Goal: Information Seeking & Learning: Find specific fact

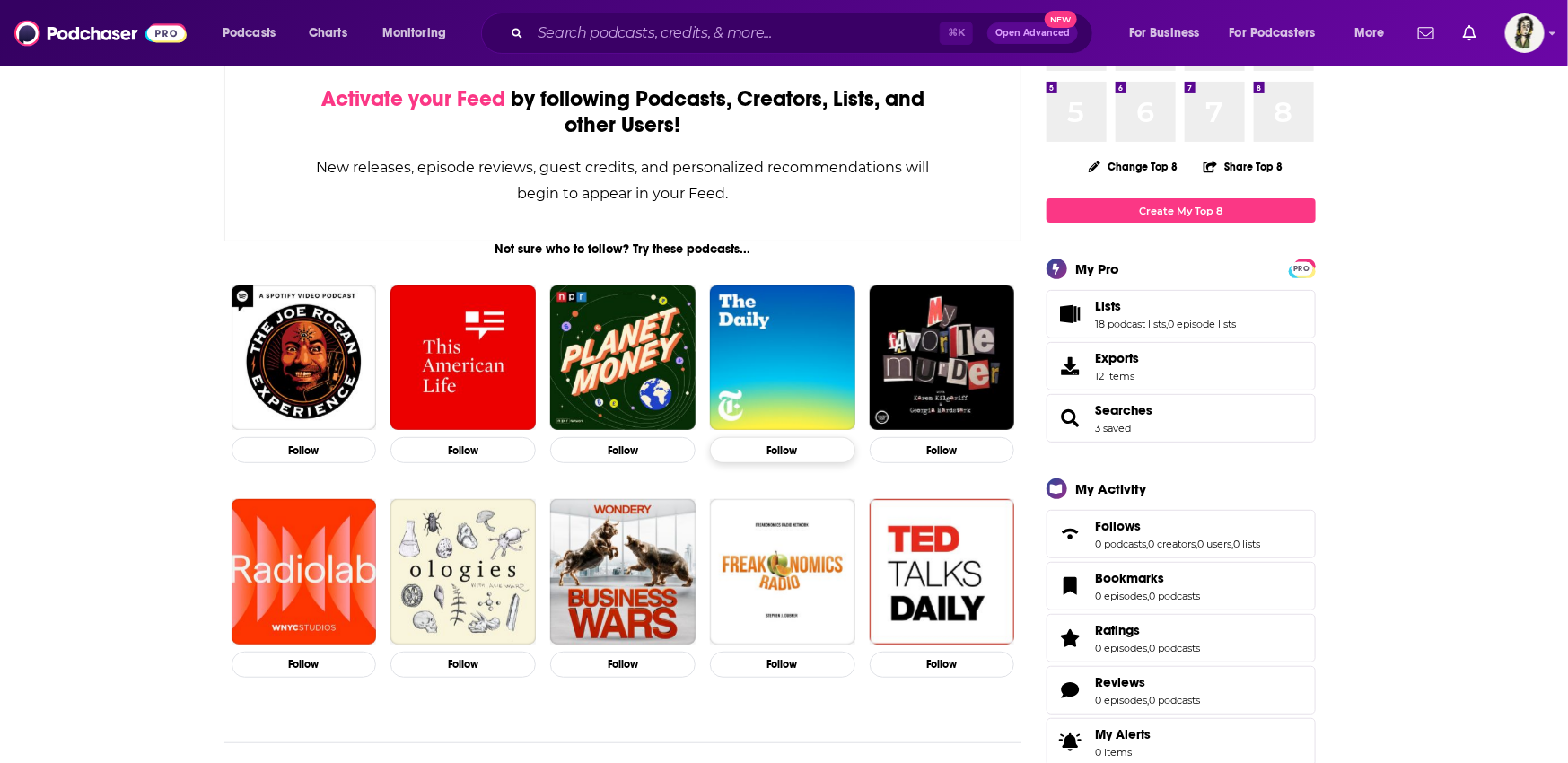
scroll to position [449, 0]
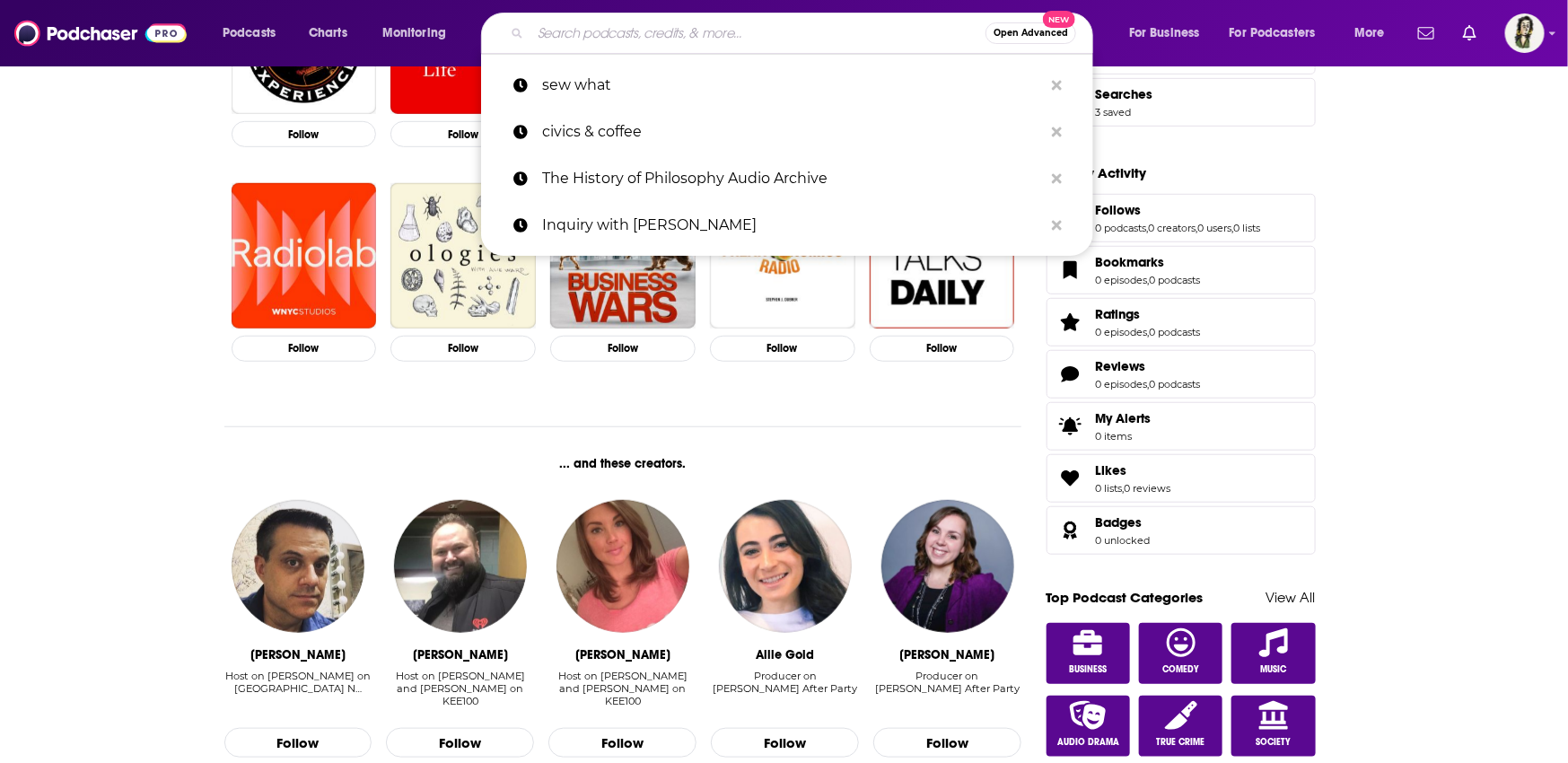
click at [637, 35] on input "Search podcasts, credits, & more..." at bounding box center [758, 33] width 455 height 29
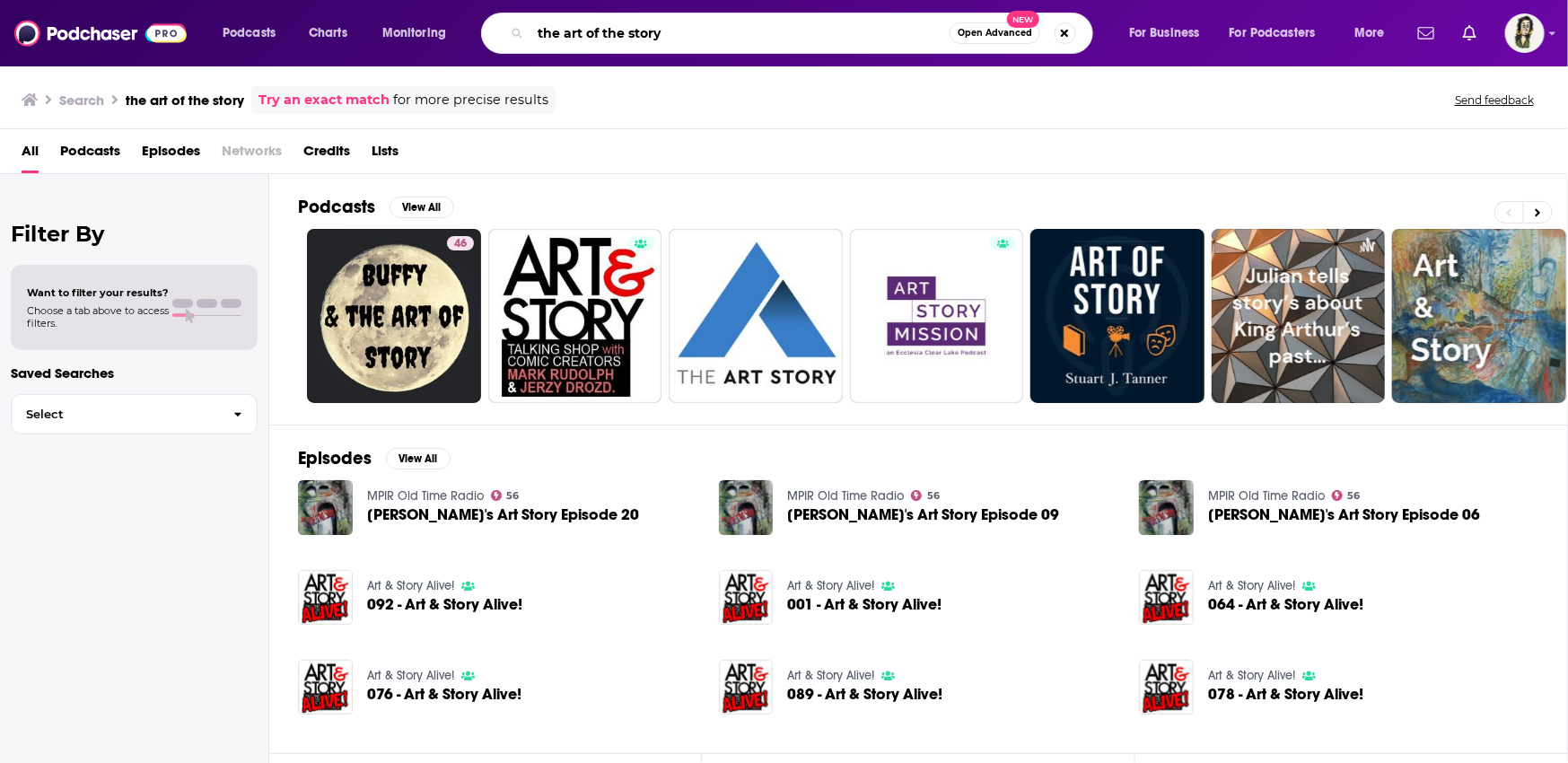
click at [699, 36] on input "the art of the story" at bounding box center [739, 33] width 420 height 29
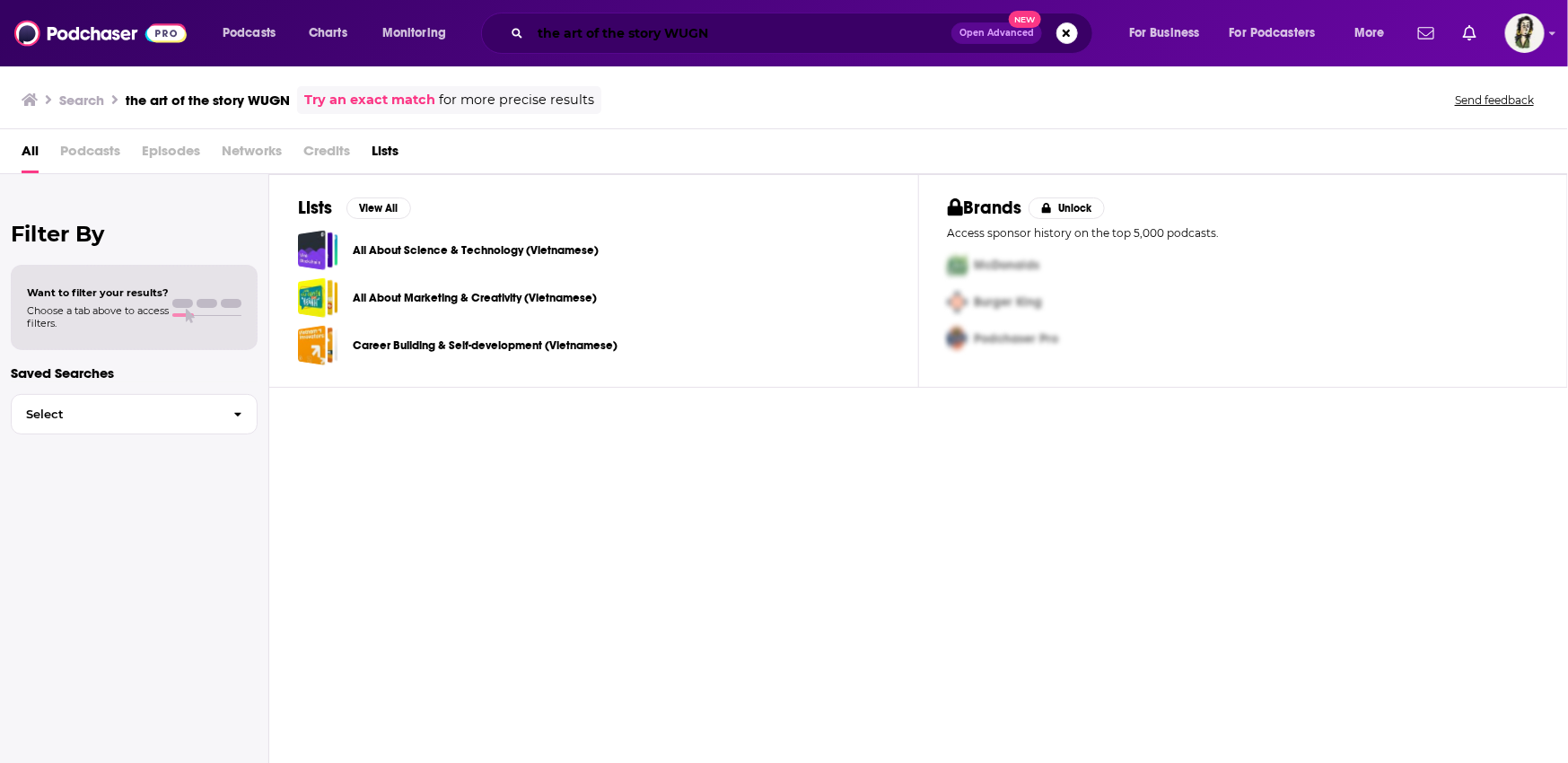
click at [737, 34] on input "the art of the story WUGN" at bounding box center [740, 33] width 421 height 29
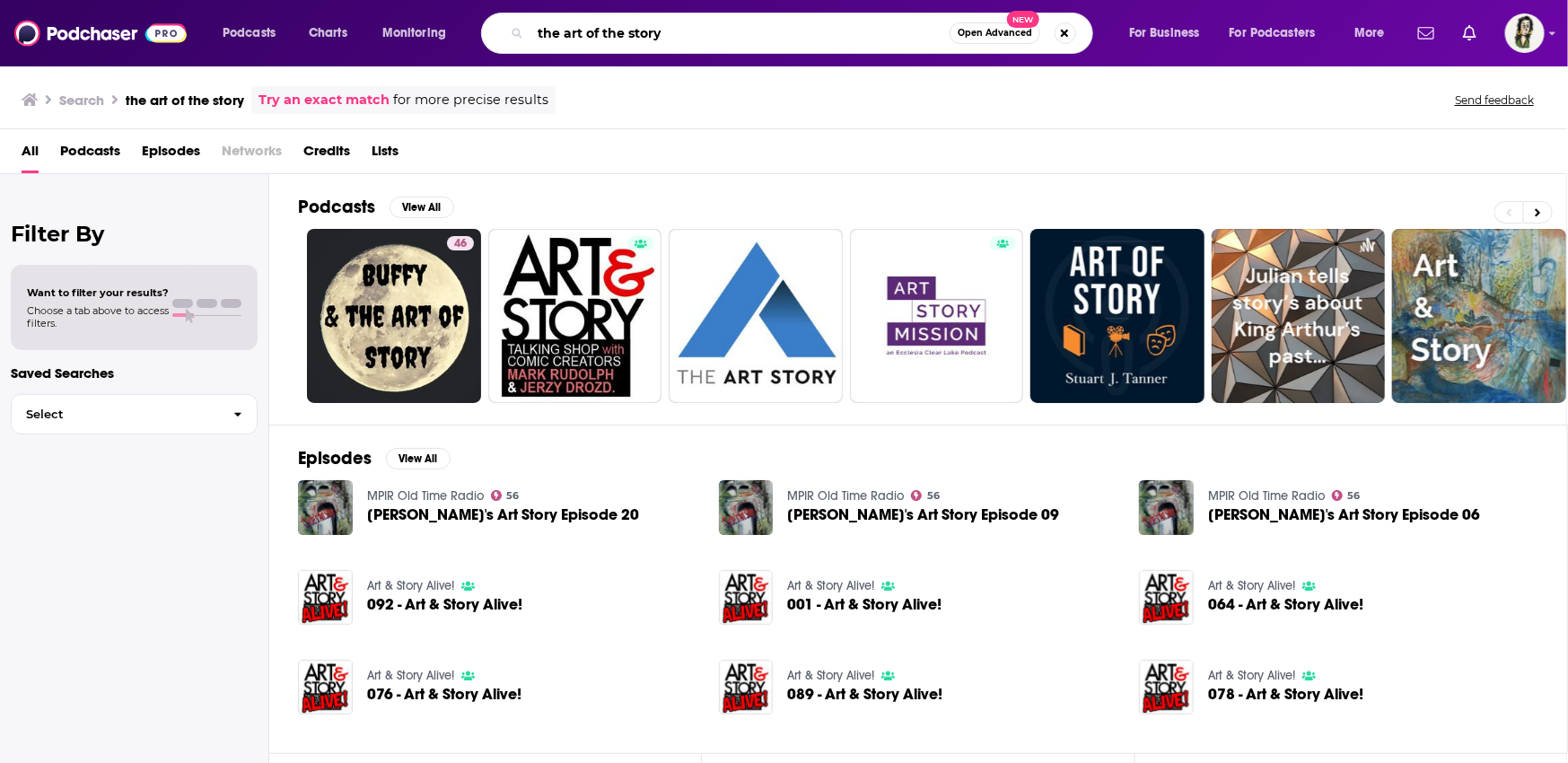
click at [538, 31] on input "the art of the story" at bounding box center [739, 33] width 420 height 29
type input "WGBO the art of the story"
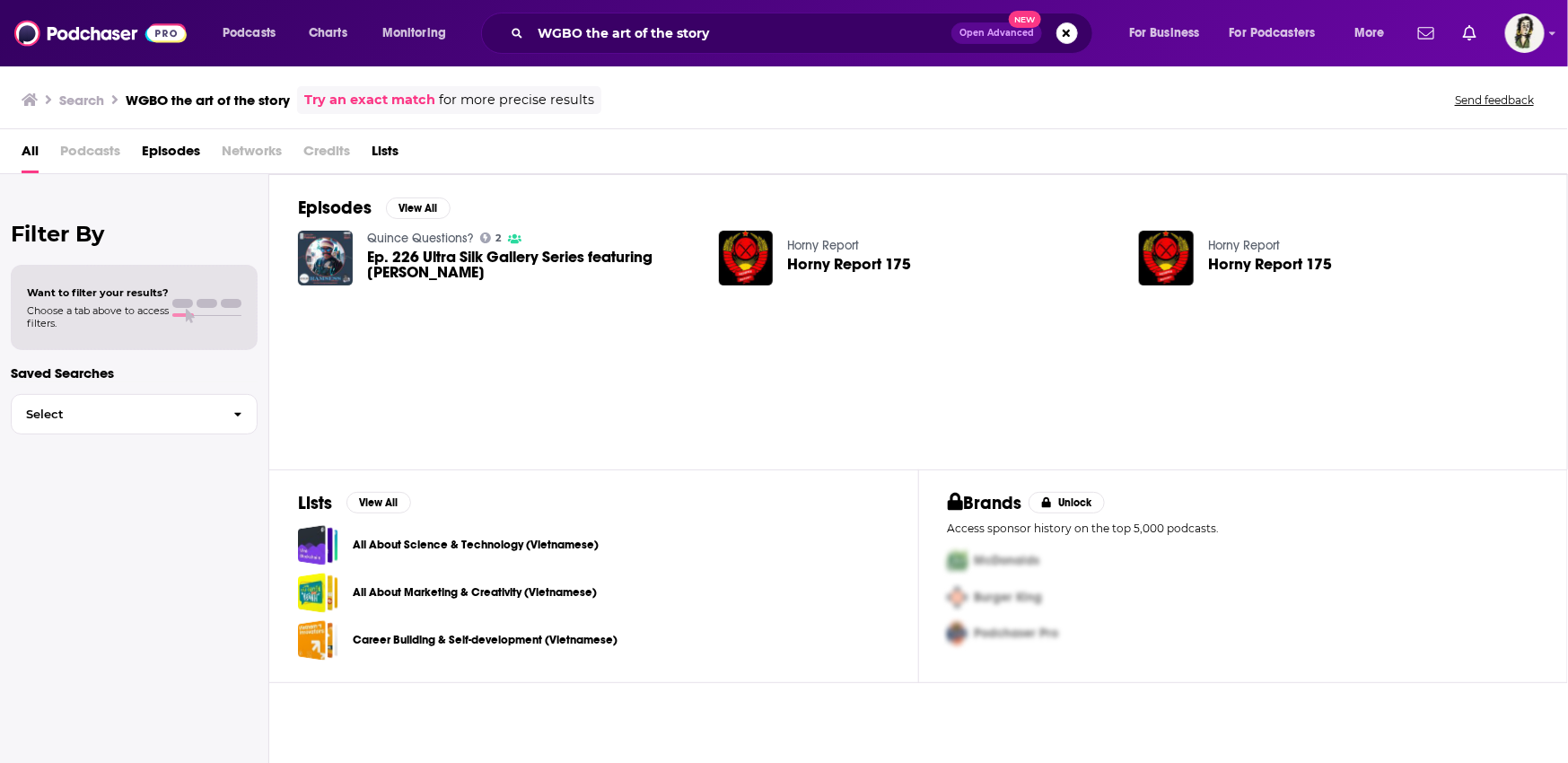
click at [95, 151] on span "Podcasts" at bounding box center [90, 155] width 60 height 37
